Goal: Task Accomplishment & Management: Use online tool/utility

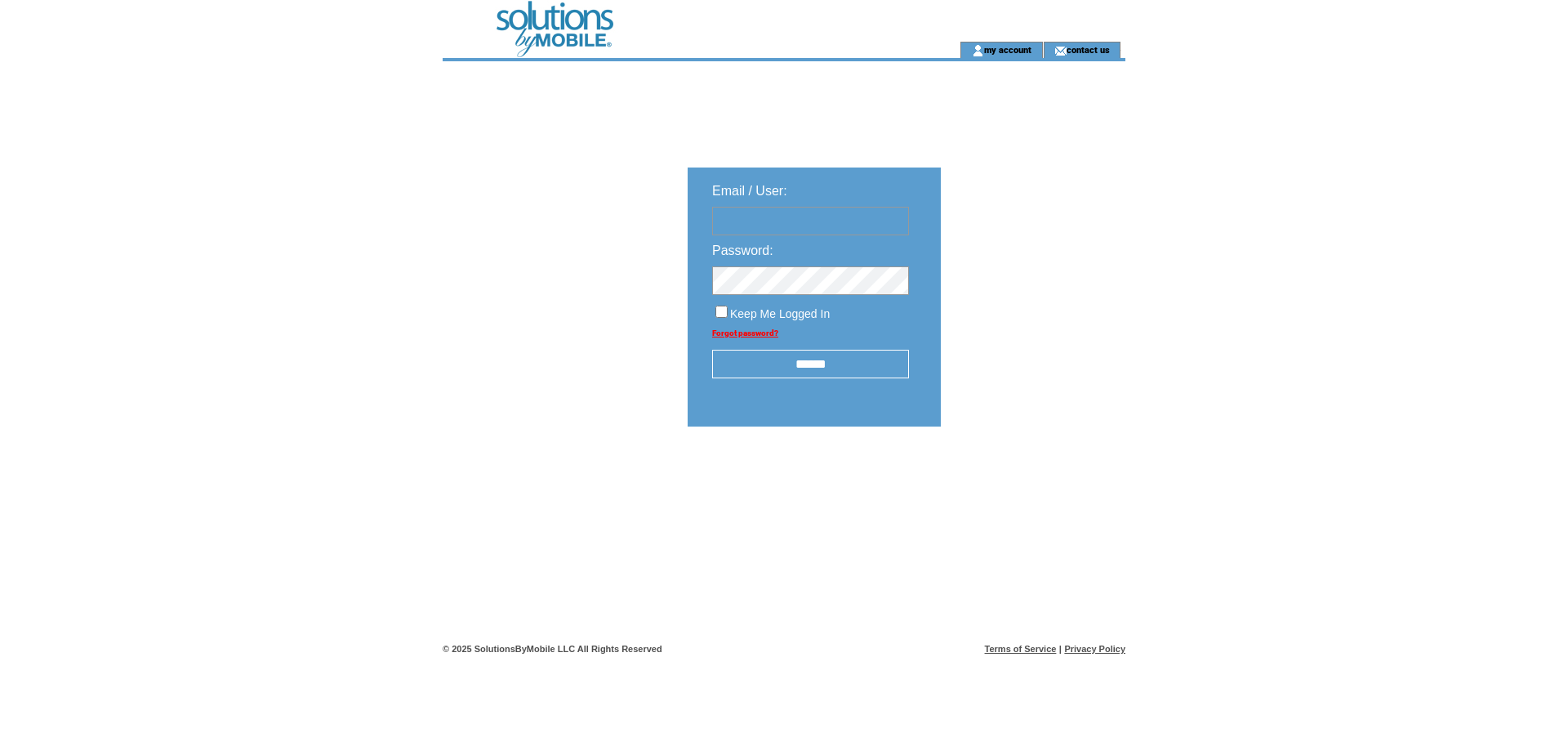
click at [825, 229] on input "text" at bounding box center [810, 220] width 197 height 29
type input "**********"
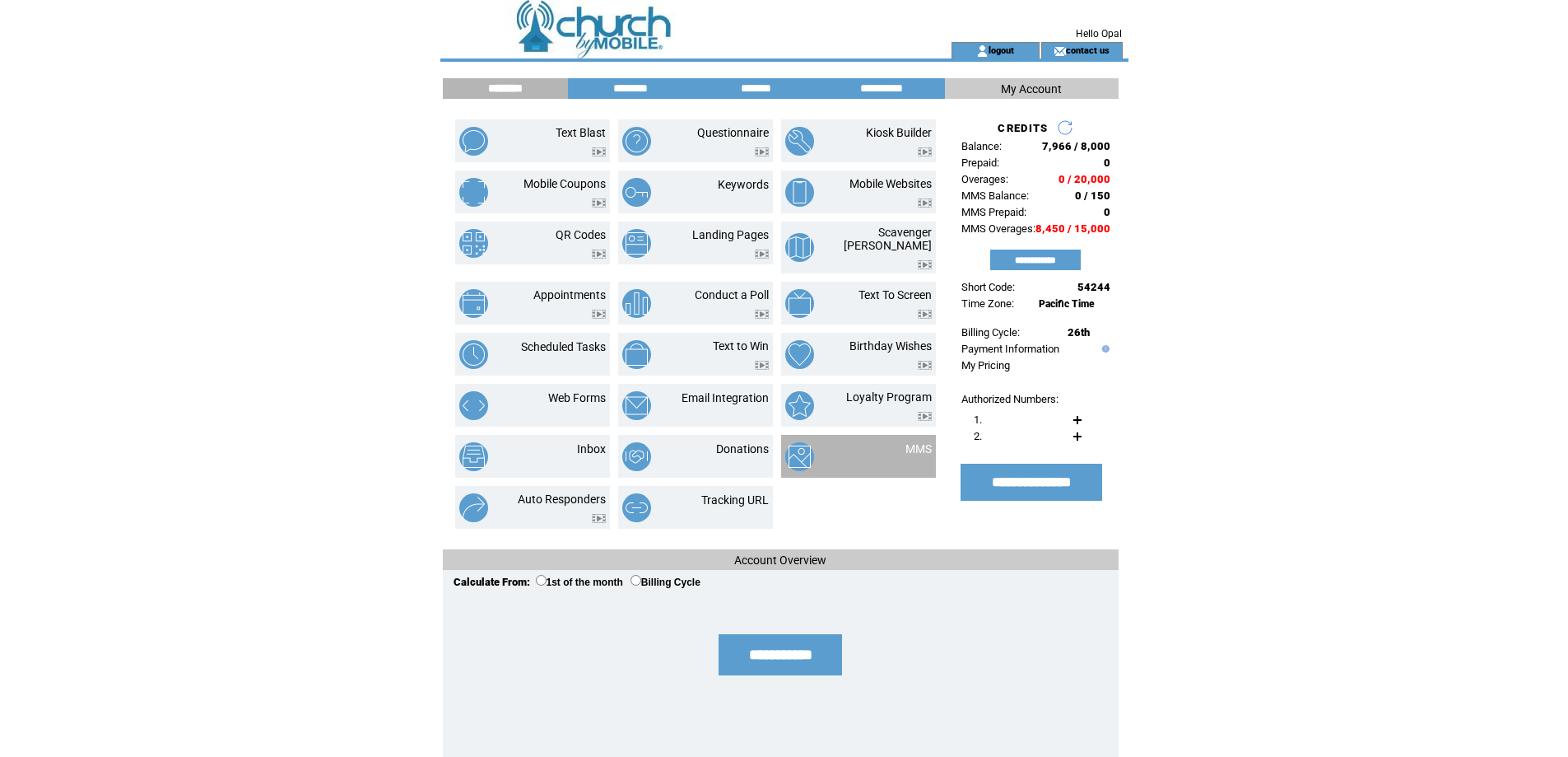
click at [931, 456] on div at bounding box center [919, 458] width 26 height 6
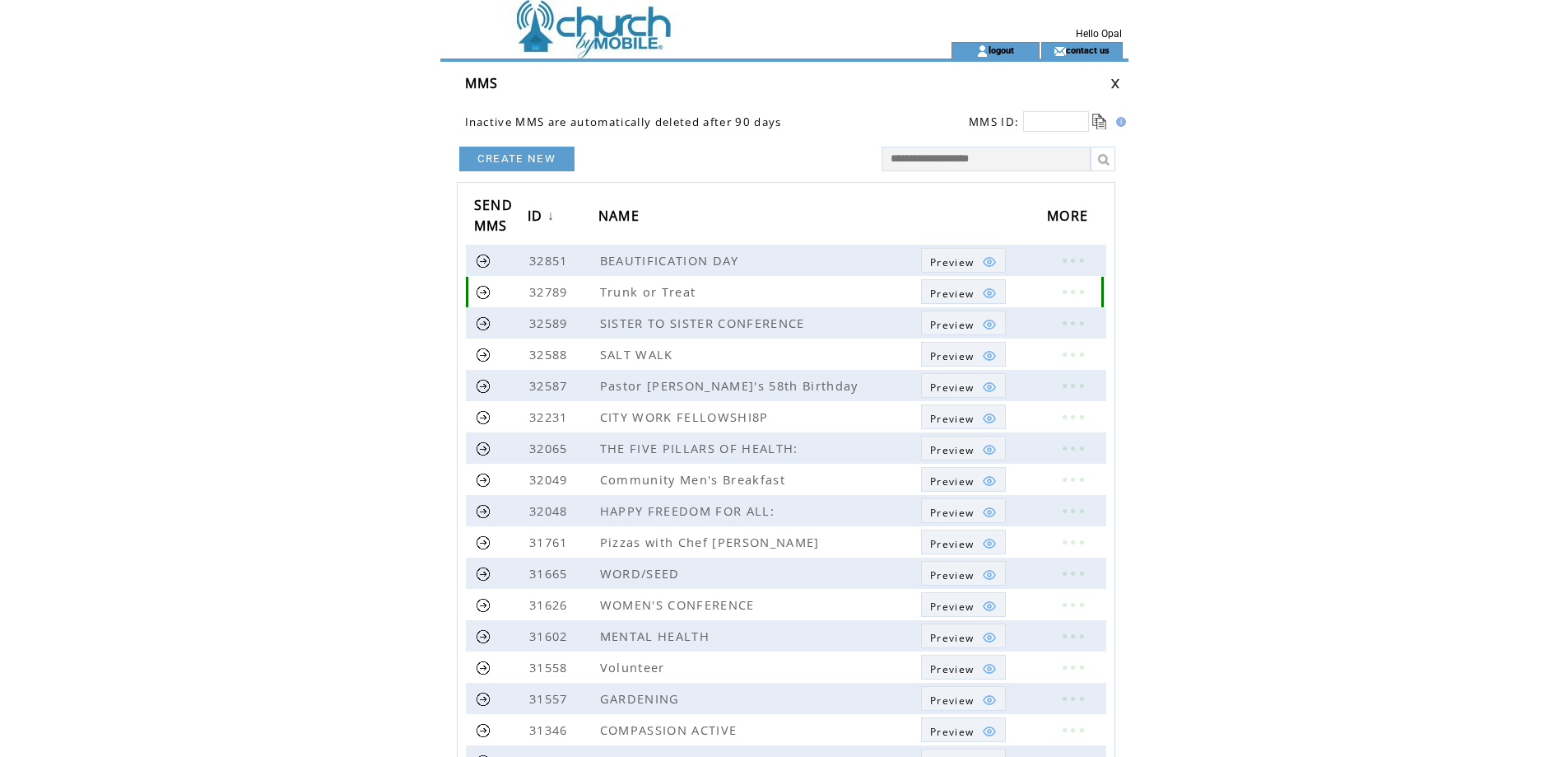
click at [953, 294] on span "Preview" at bounding box center [952, 293] width 44 height 14
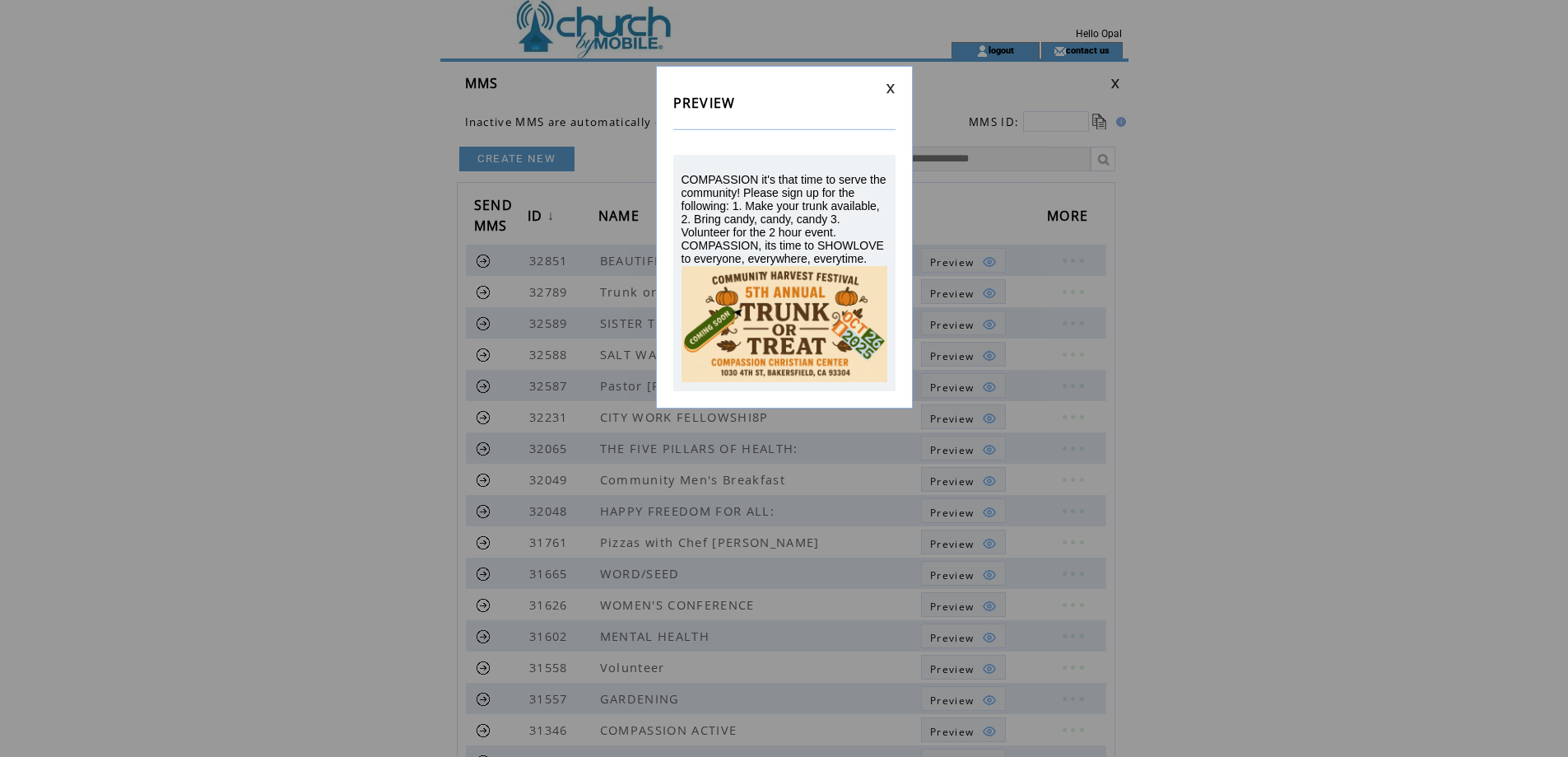
click at [895, 85] on link at bounding box center [890, 88] width 10 height 11
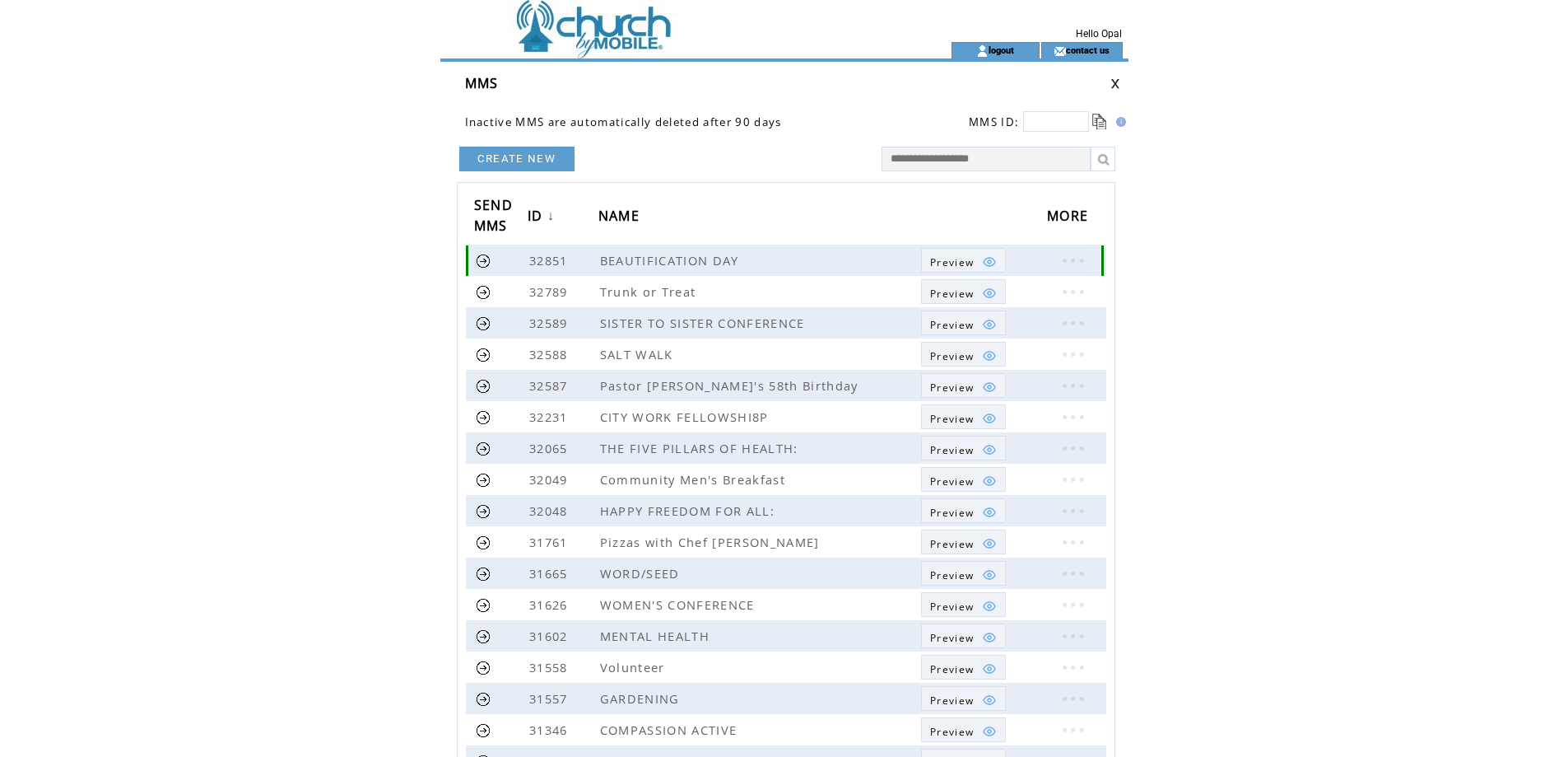
click at [952, 259] on span "Preview" at bounding box center [952, 263] width 44 height 14
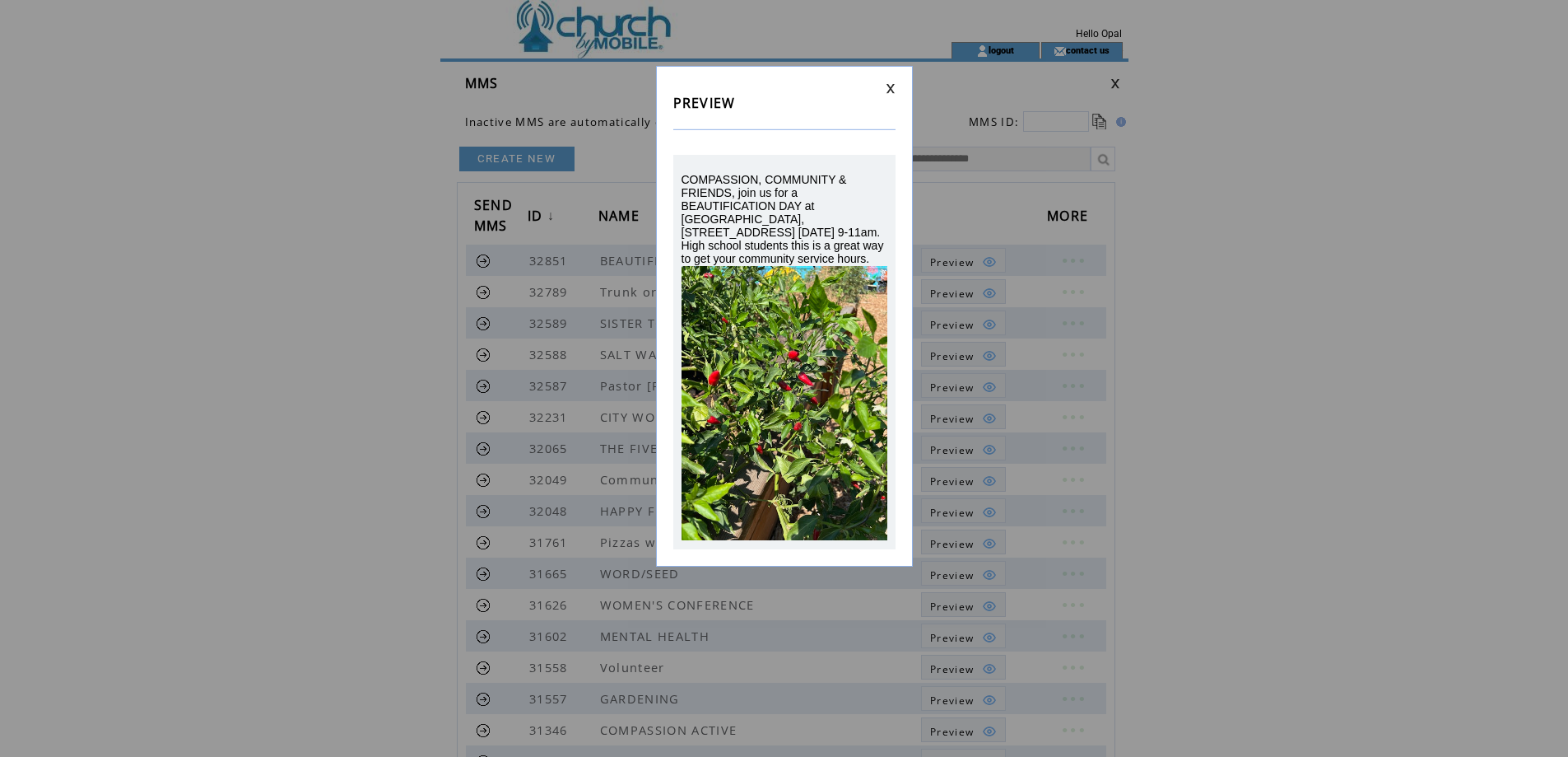
click at [891, 88] on link at bounding box center [890, 88] width 10 height 11
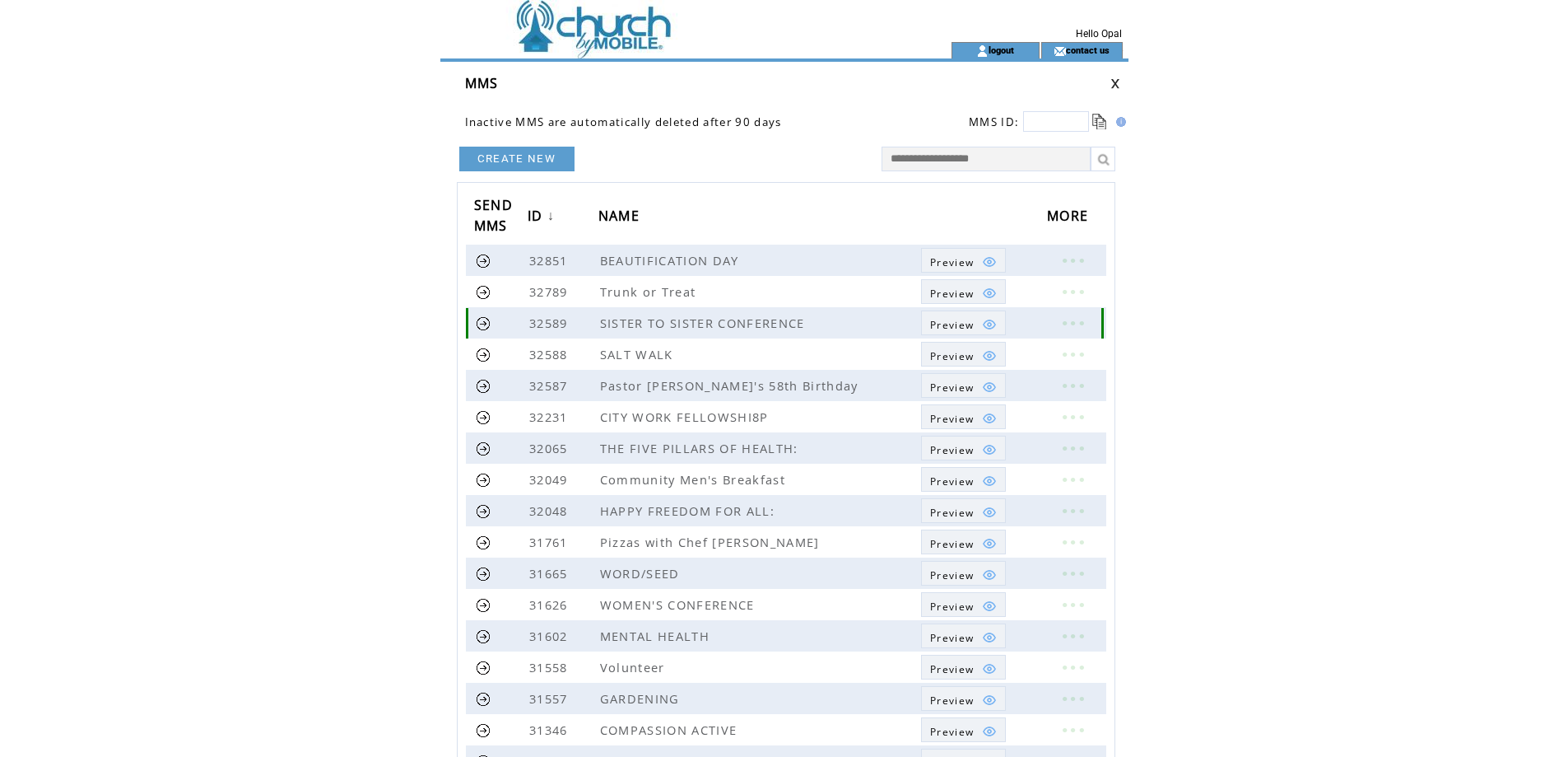
click at [968, 324] on span "Preview" at bounding box center [952, 325] width 44 height 14
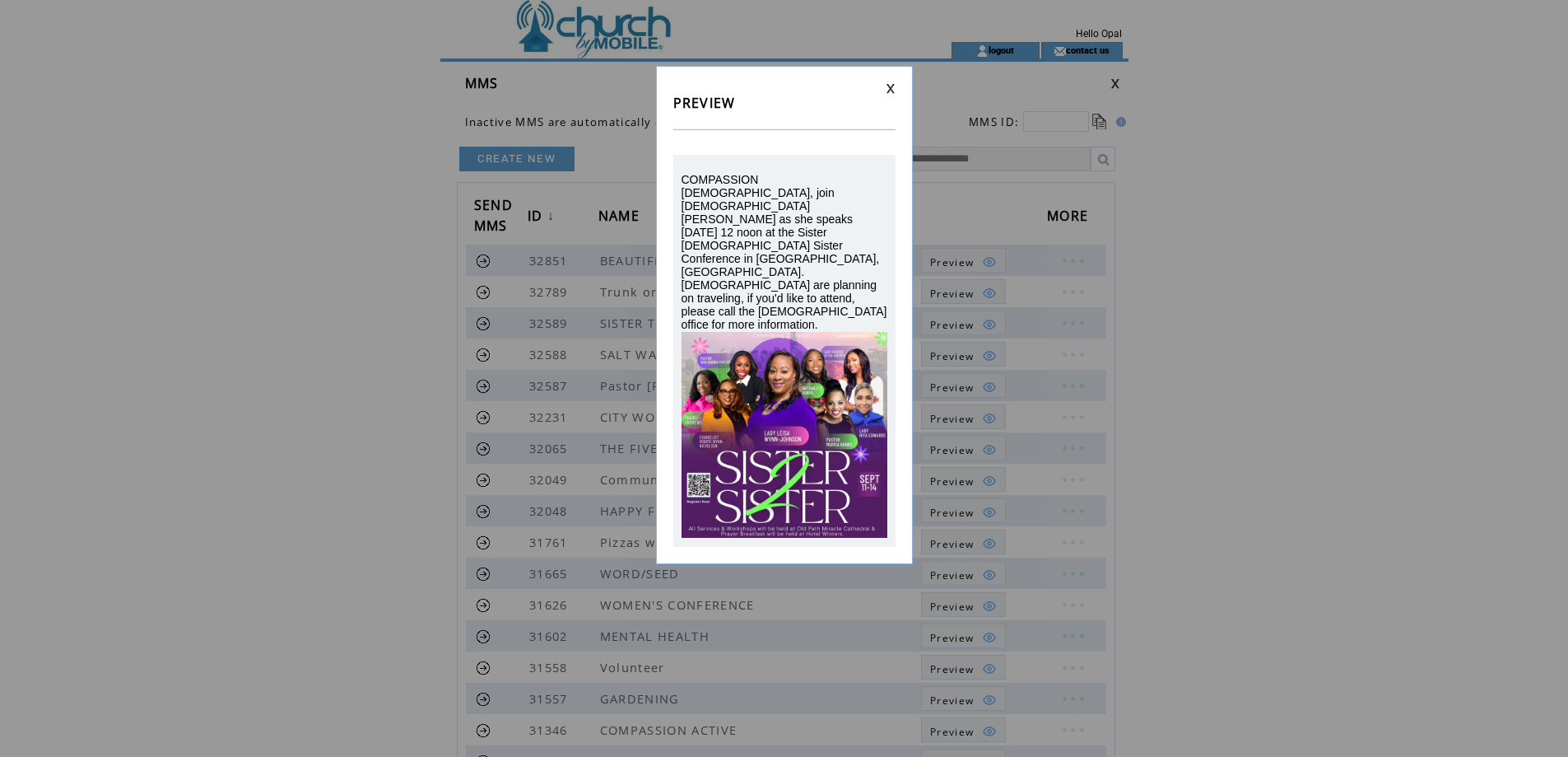
click at [889, 87] on link at bounding box center [890, 88] width 10 height 11
